Goal: Transaction & Acquisition: Book appointment/travel/reservation

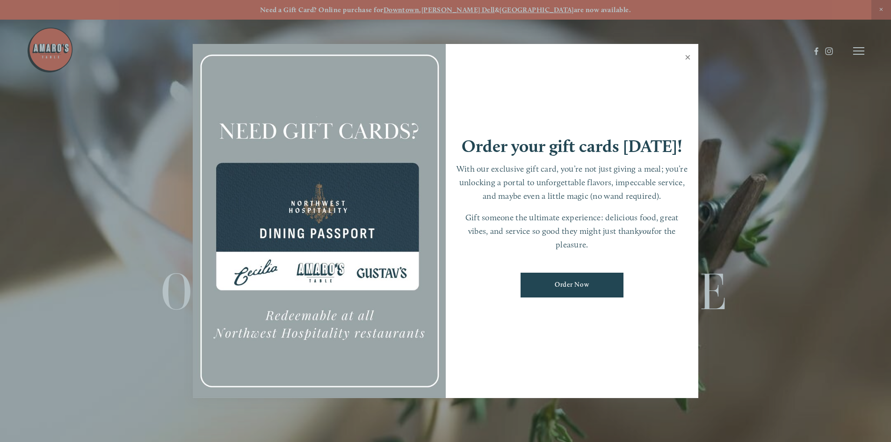
click at [688, 57] on link "Close" at bounding box center [688, 58] width 18 height 26
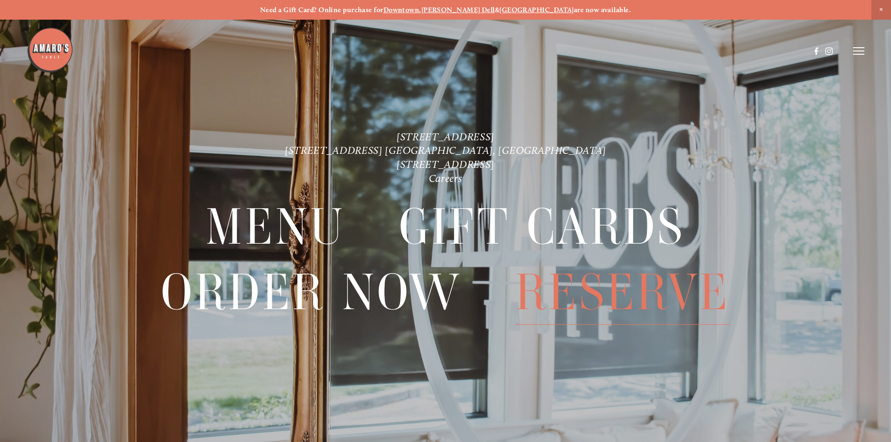
click at [618, 290] on span "Reserve" at bounding box center [622, 292] width 215 height 65
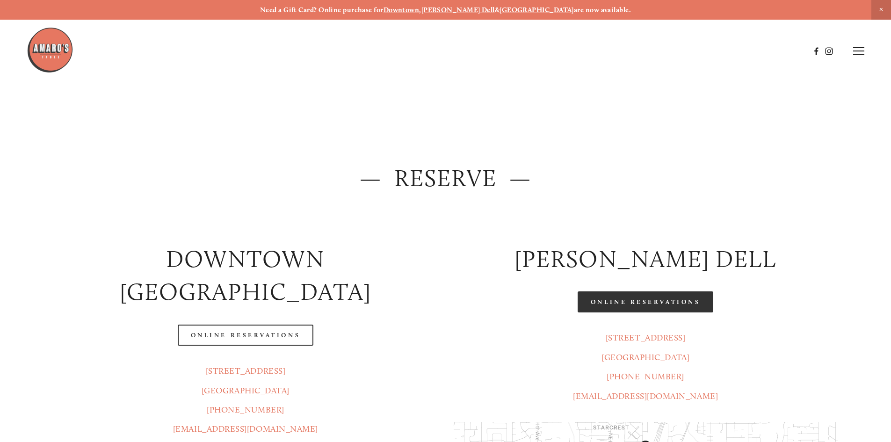
click at [637, 303] on link "Online Reservations" at bounding box center [646, 301] width 136 height 21
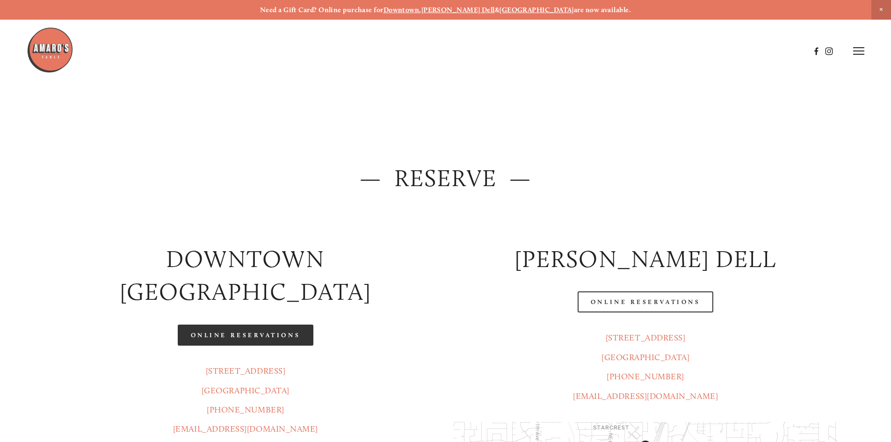
click at [231, 325] on link "Online Reservations" at bounding box center [246, 335] width 136 height 21
